Goal: Find specific page/section: Find specific page/section

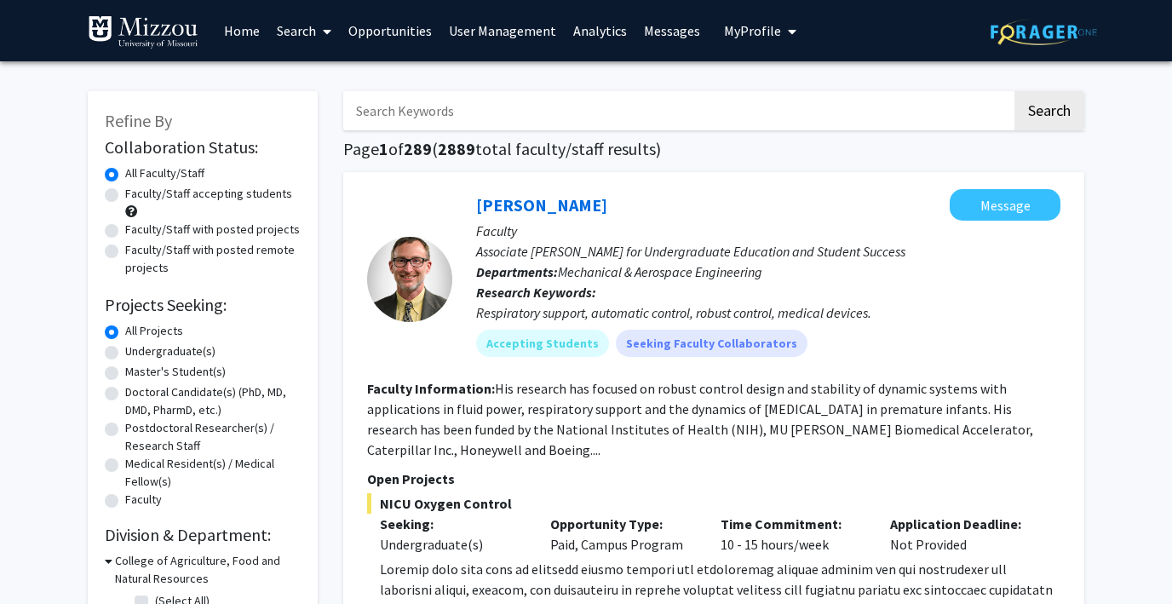
click at [588, 26] on link "Analytics" at bounding box center [600, 31] width 71 height 60
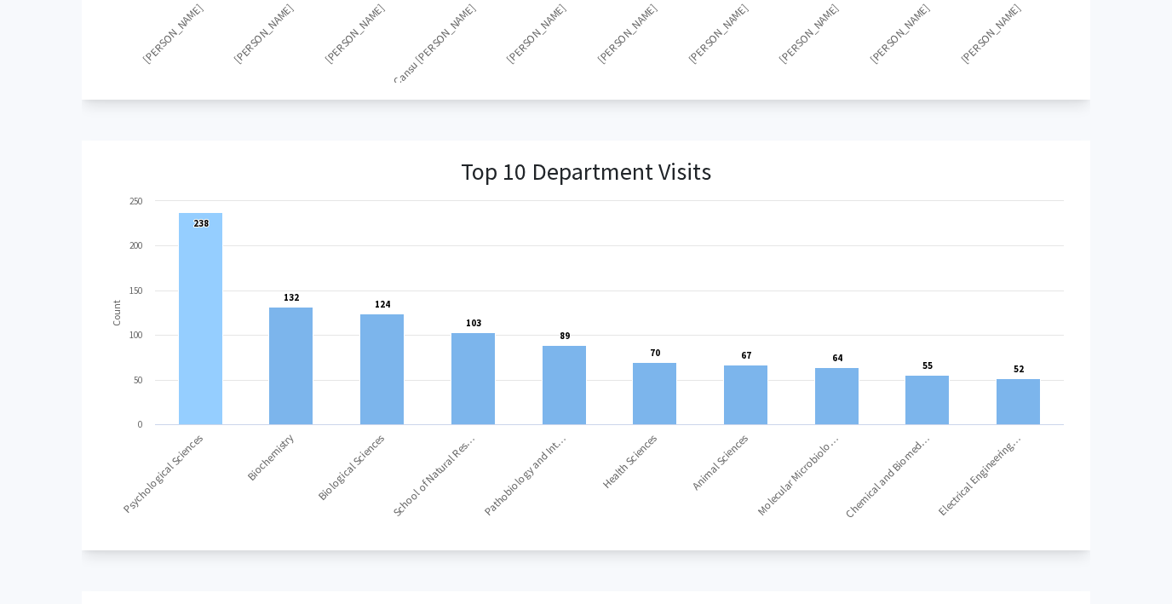
scroll to position [1206, 0]
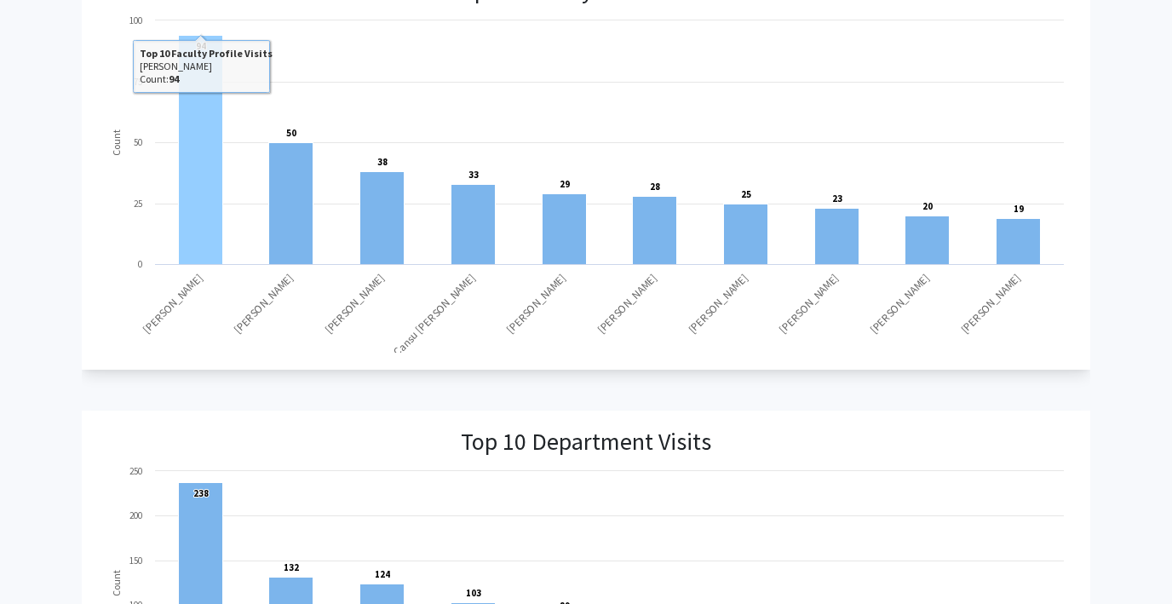
click at [200, 220] on rect at bounding box center [201, 149] width 44 height 229
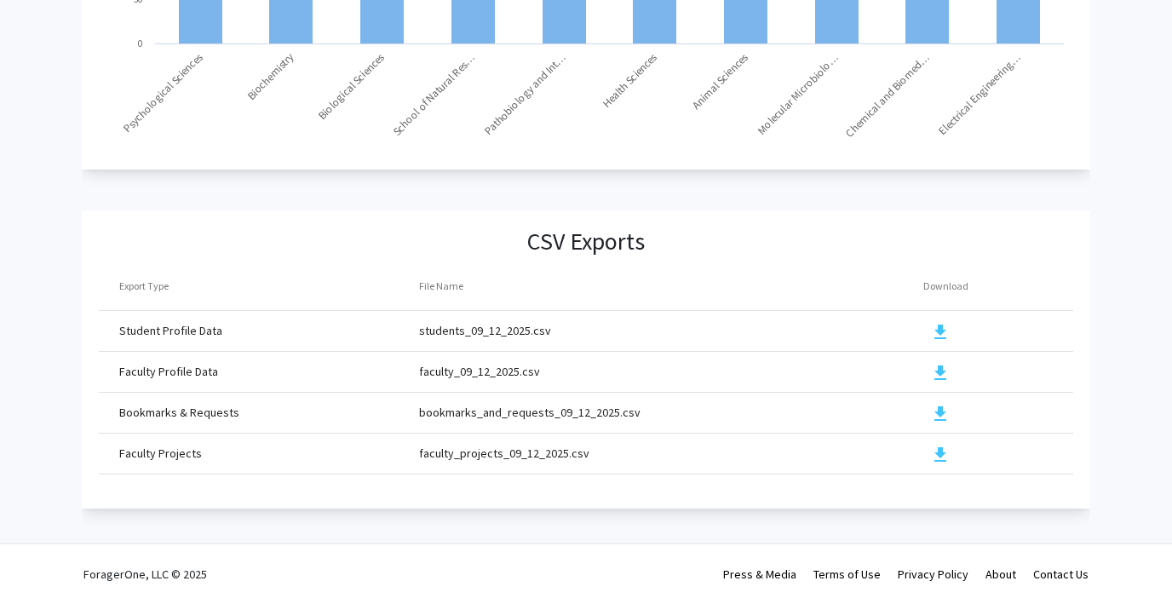
scroll to position [1856, 0]
click at [939, 372] on mat-icon "download" at bounding box center [940, 373] width 20 height 20
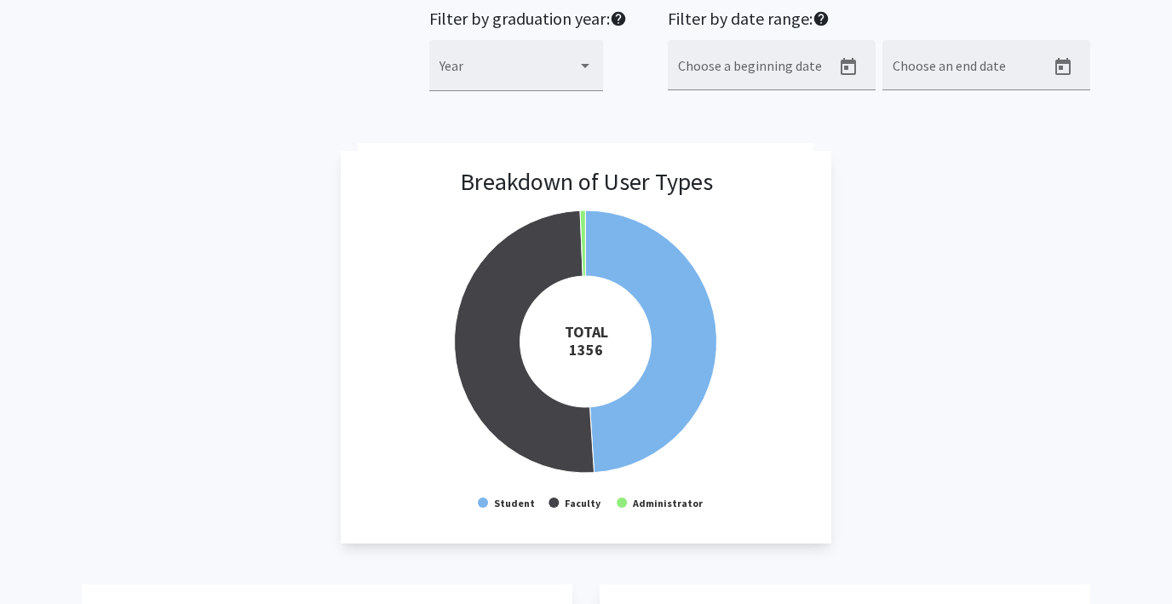
scroll to position [0, 0]
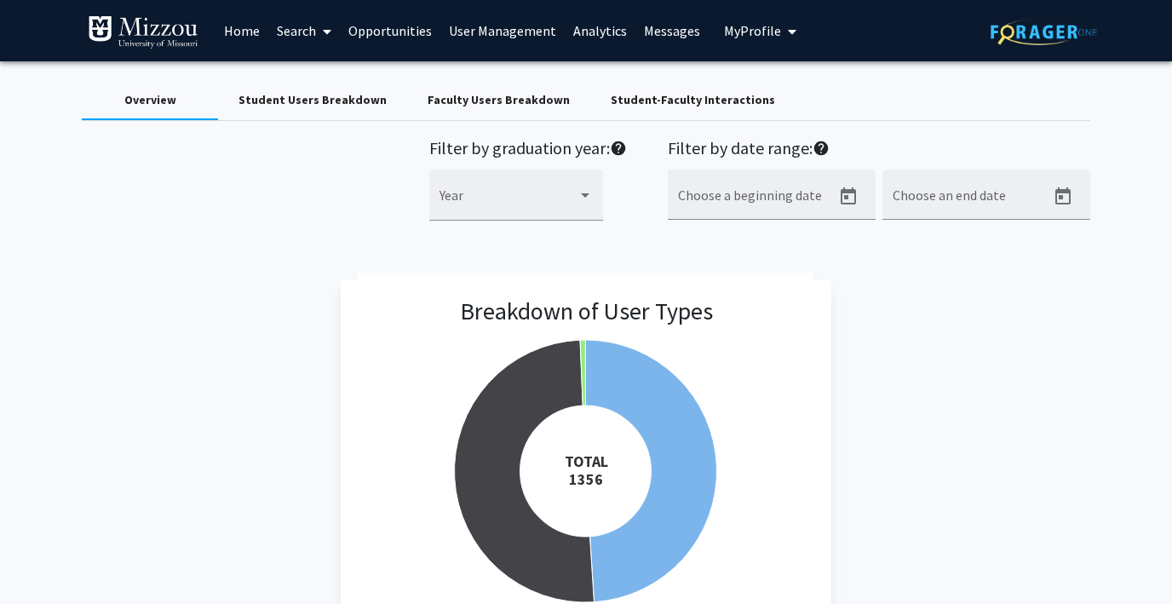
click at [299, 32] on link "Search" at bounding box center [304, 31] width 72 height 60
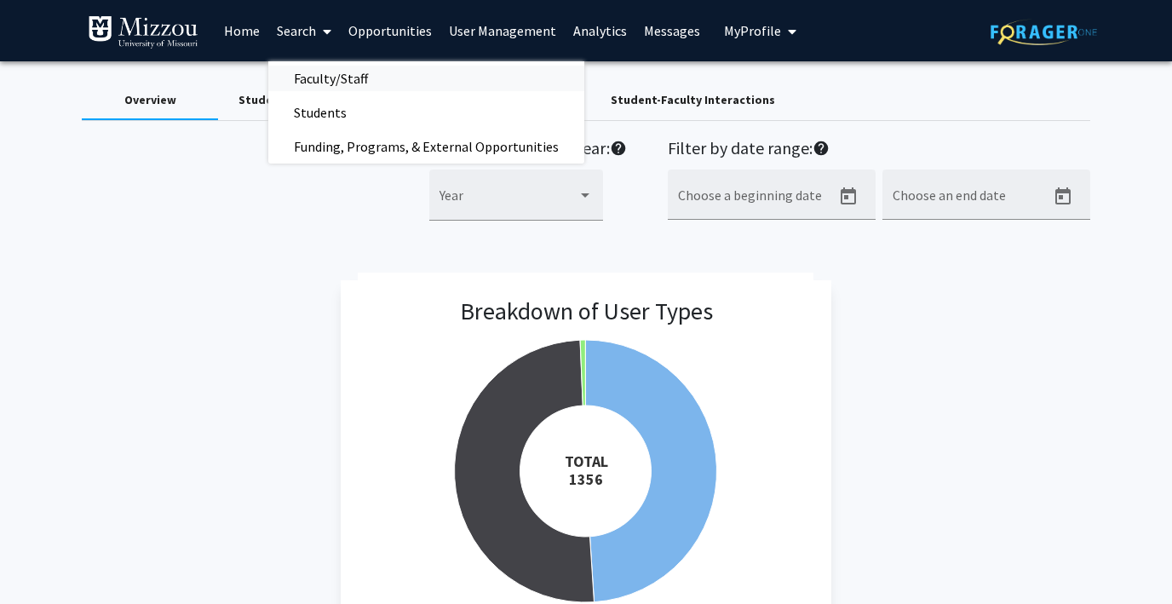
click at [318, 71] on span "Faculty/Staff" at bounding box center [330, 78] width 125 height 34
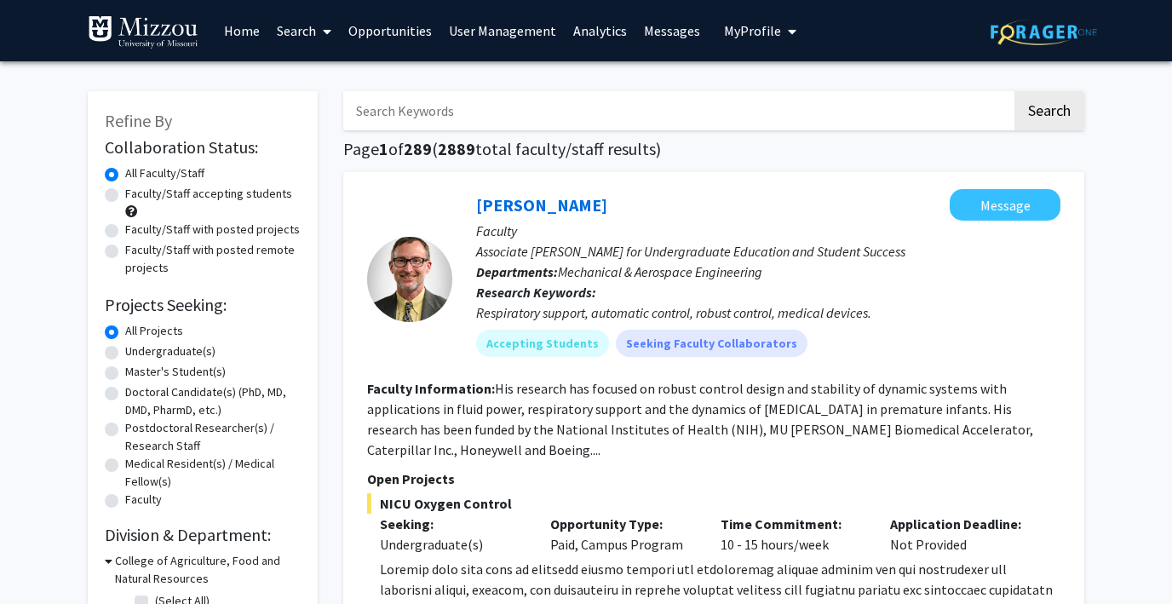
click at [452, 110] on input "Search Keywords" at bounding box center [677, 110] width 668 height 39
type input "[PERSON_NAME]"
click at [1014, 91] on button "Search" at bounding box center [1049, 110] width 70 height 39
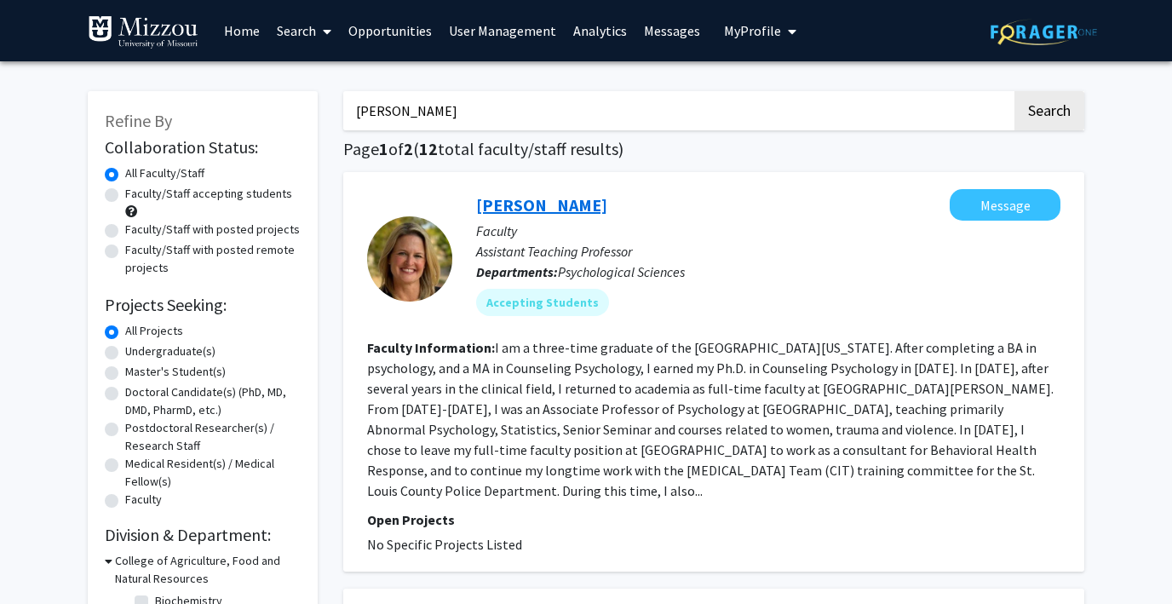
click at [530, 198] on link "[PERSON_NAME]" at bounding box center [541, 204] width 131 height 21
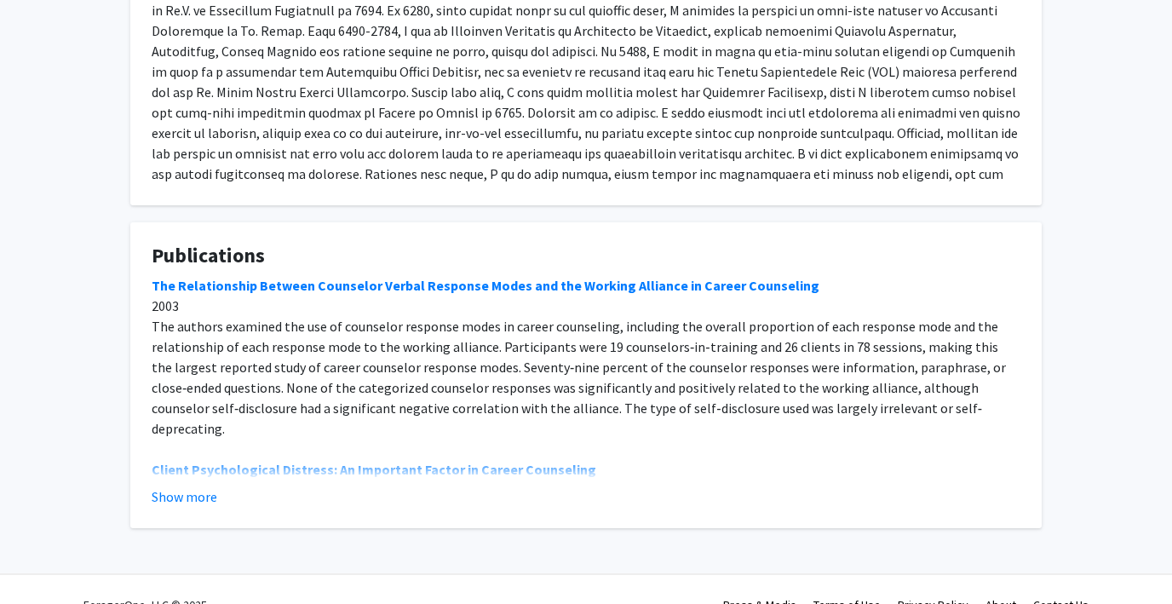
scroll to position [433, 0]
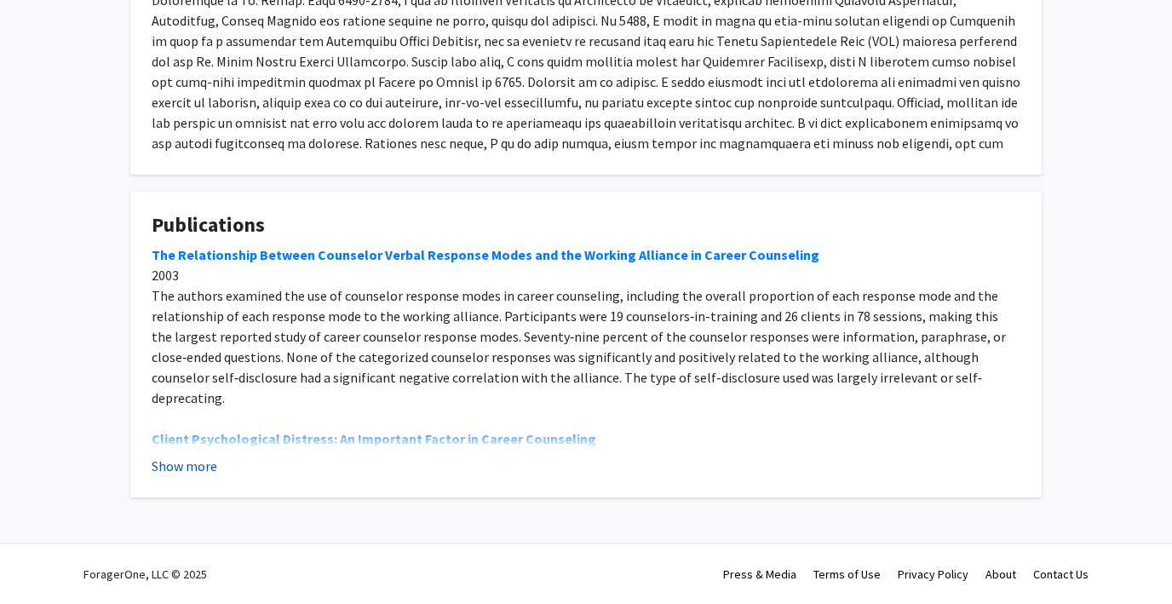
click at [192, 464] on button "Show more" at bounding box center [185, 466] width 66 height 20
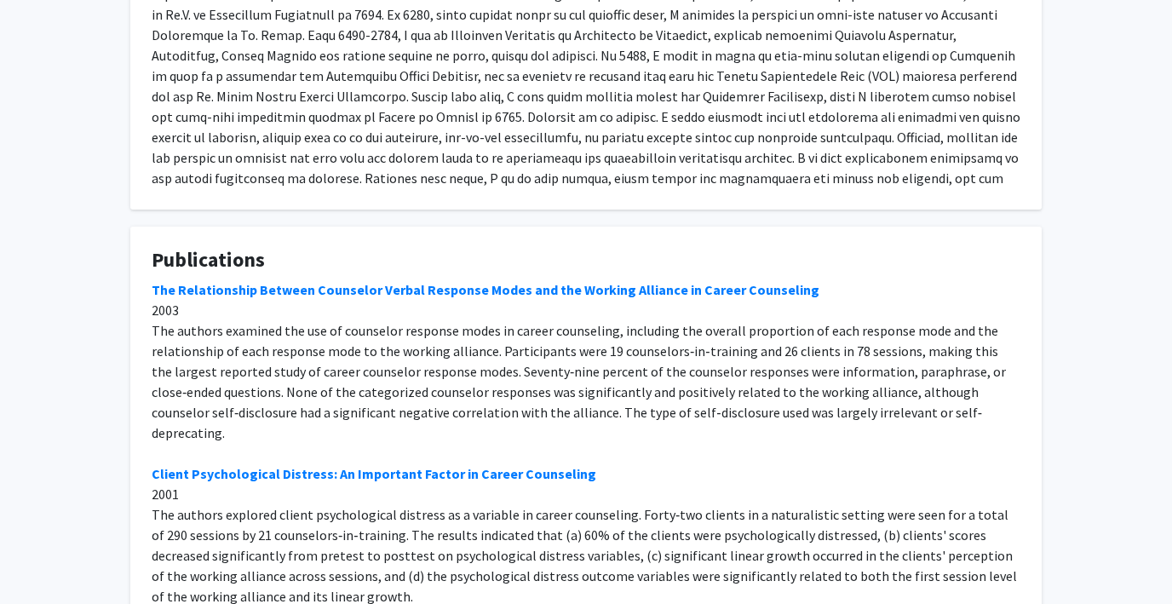
scroll to position [0, 0]
